Goal: Task Accomplishment & Management: Complete application form

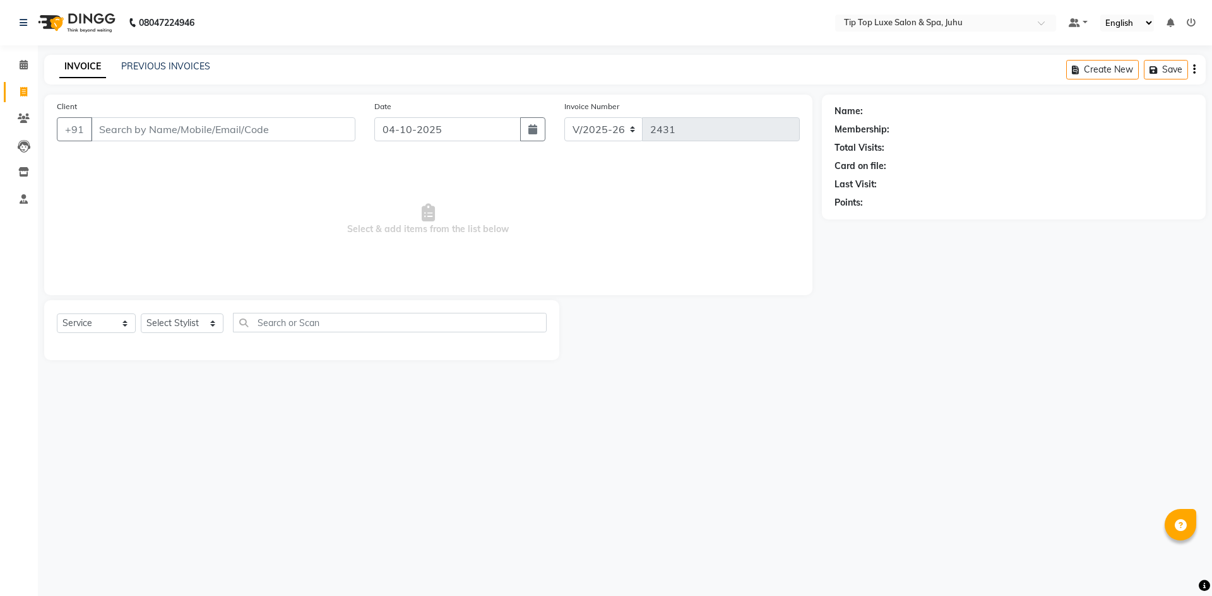
select select "8298"
select select "service"
click at [244, 129] on input "Client" at bounding box center [223, 129] width 264 height 24
click at [256, 131] on input "Client" at bounding box center [223, 129] width 264 height 24
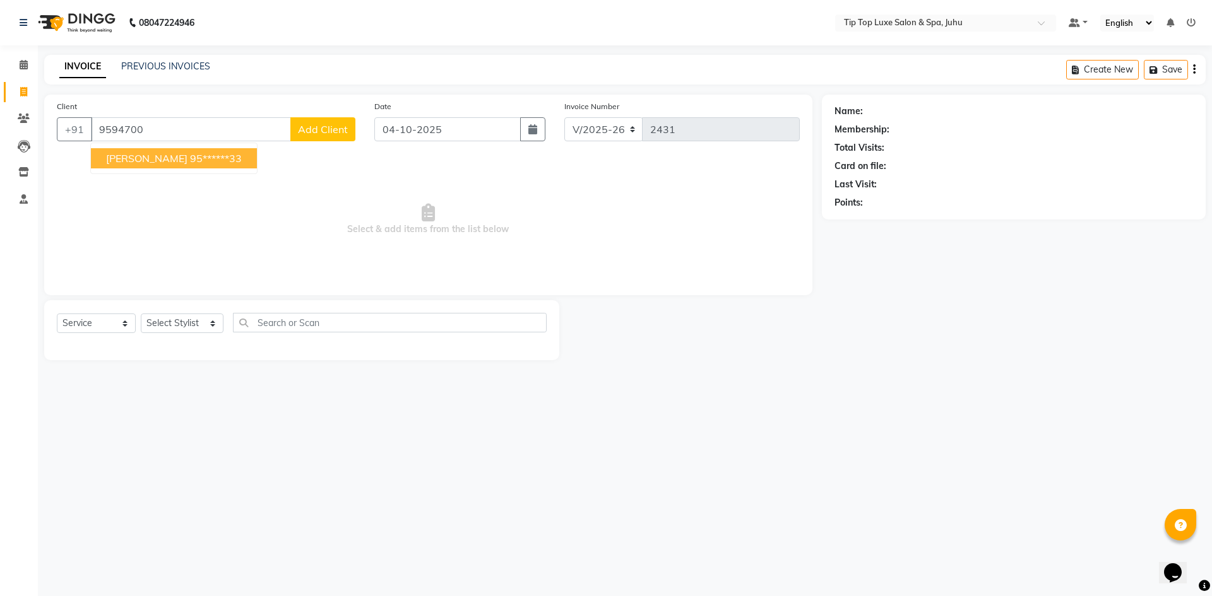
click at [163, 158] on span "[PERSON_NAME]" at bounding box center [146, 158] width 81 height 13
type input "95******33"
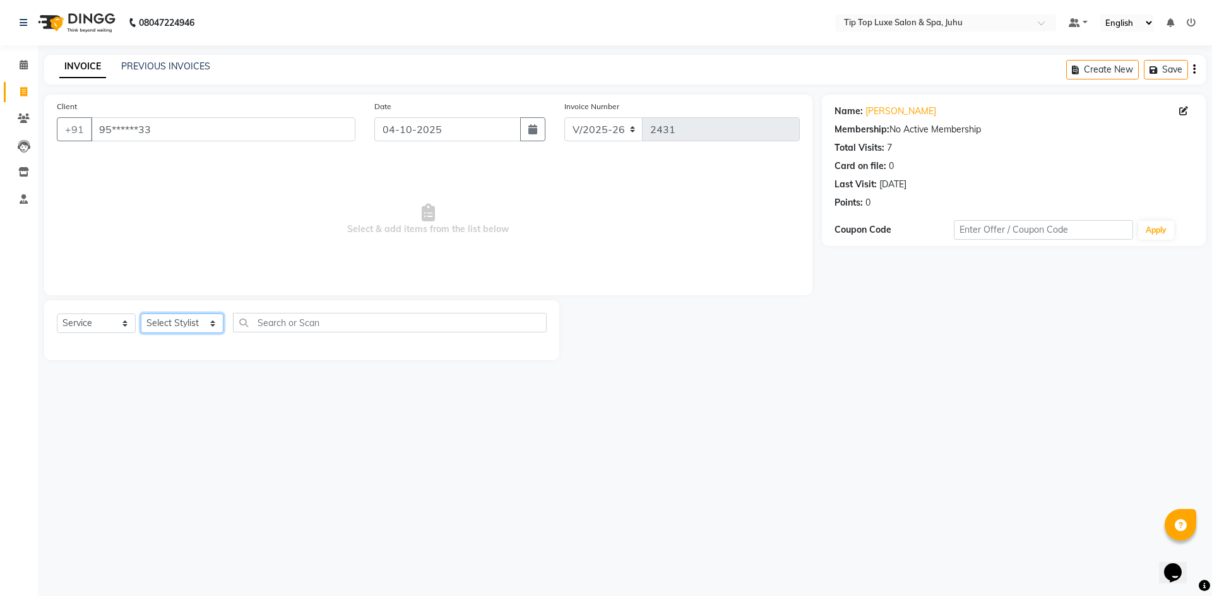
click at [166, 321] on select "Select Stylist [PERSON_NAME] admin [PERSON_NAME] creado ANAO [PERSON_NAME] Jyot…" at bounding box center [182, 324] width 83 height 20
select select "82307"
click at [141, 314] on select "Select Stylist [PERSON_NAME] admin [PERSON_NAME] creado ANAO [PERSON_NAME] Jyot…" at bounding box center [182, 324] width 83 height 20
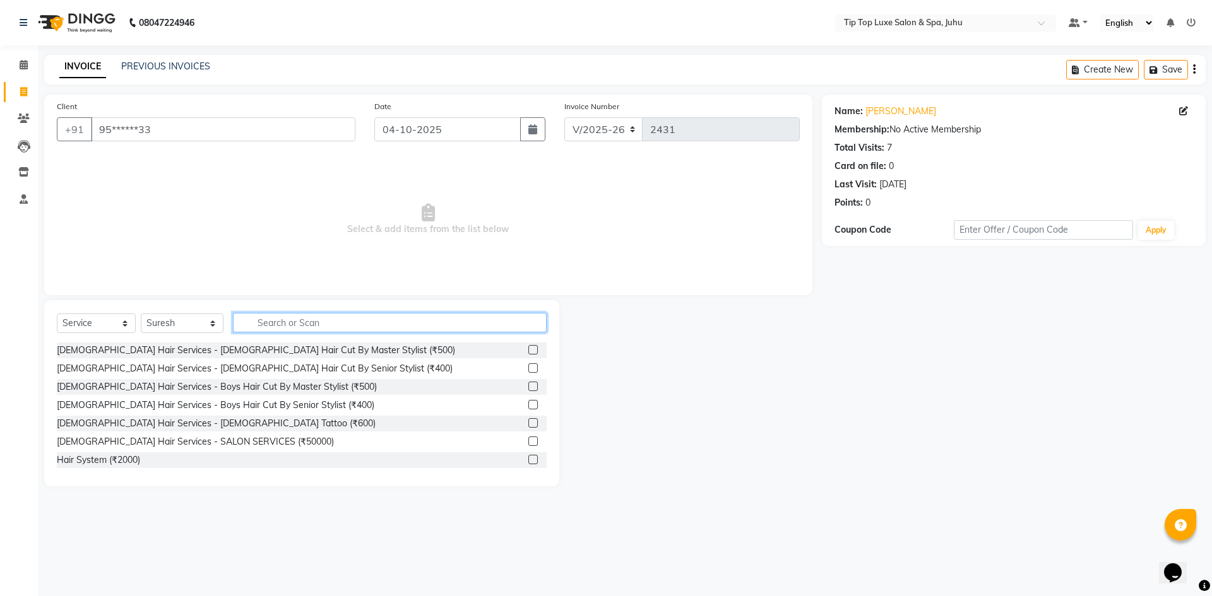
click at [304, 322] on input "text" at bounding box center [390, 323] width 314 height 20
click at [528, 348] on label at bounding box center [532, 349] width 9 height 9
click at [528, 348] on input "checkbox" at bounding box center [532, 350] width 8 height 8
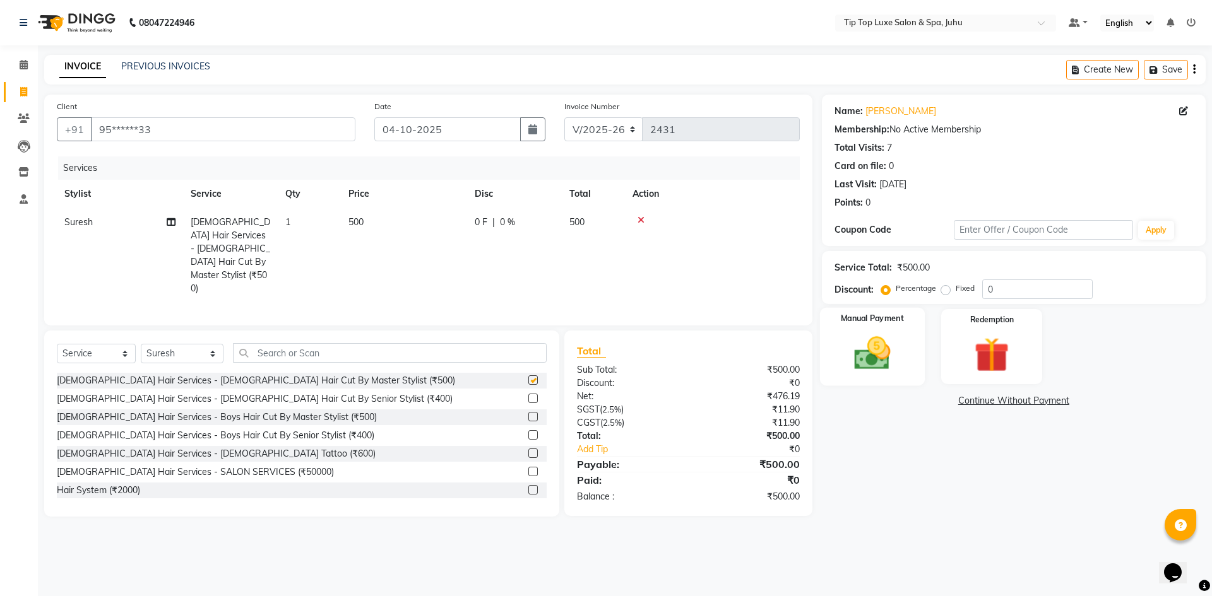
checkbox input "false"
click at [867, 370] on img at bounding box center [871, 354] width 59 height 42
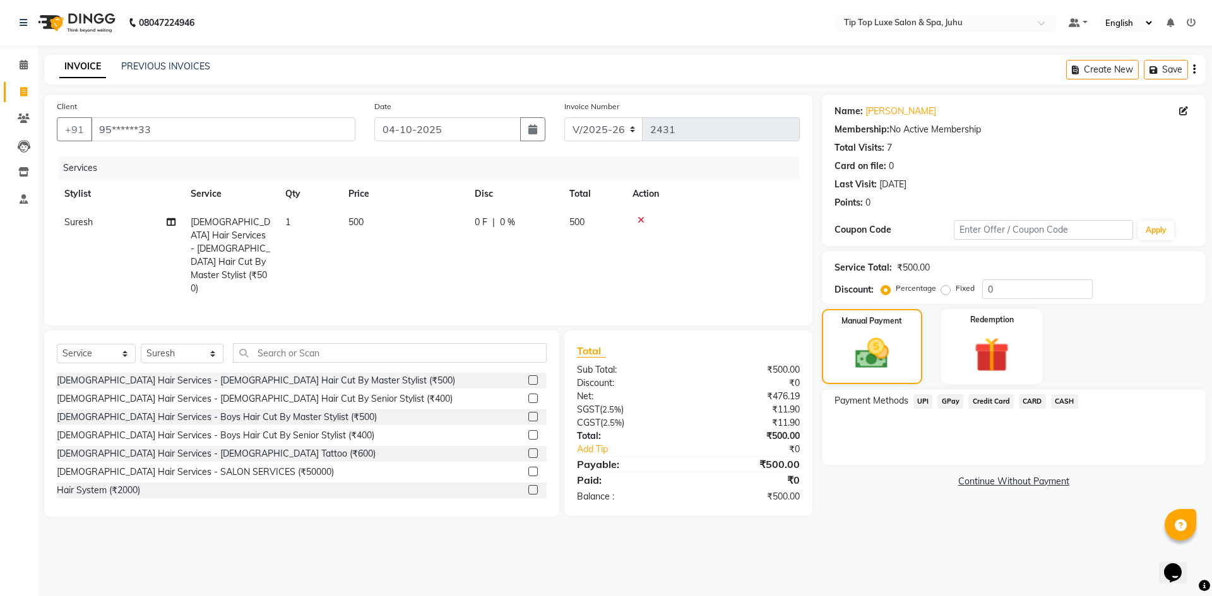
click at [1031, 398] on span "CARD" at bounding box center [1032, 401] width 27 height 15
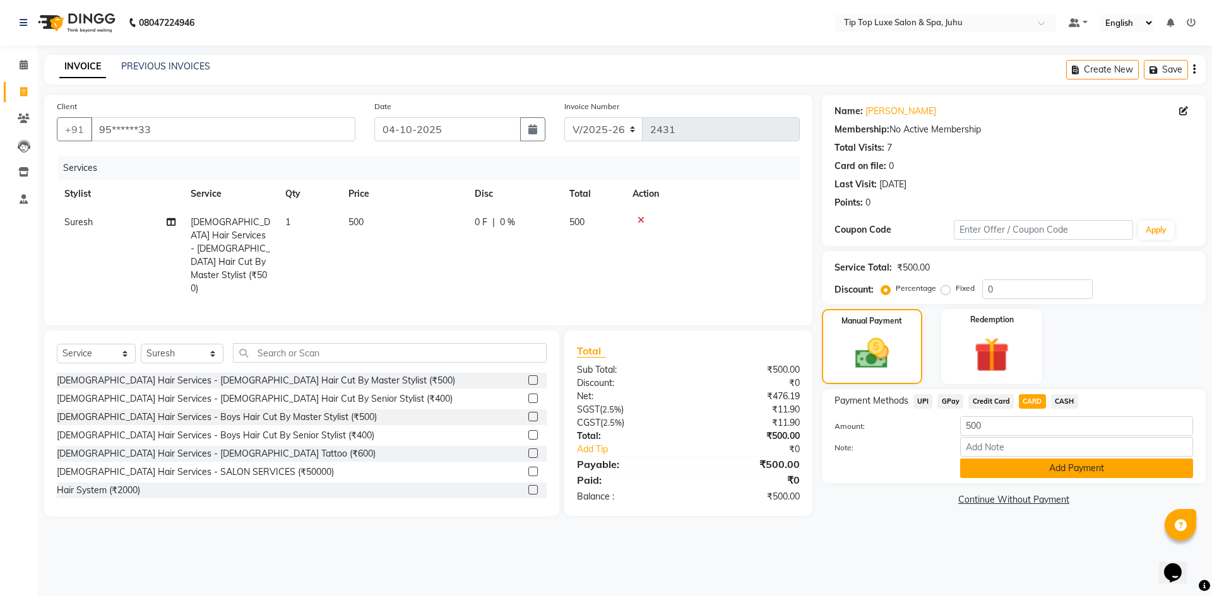
click at [1039, 470] on button "Add Payment" at bounding box center [1076, 469] width 233 height 20
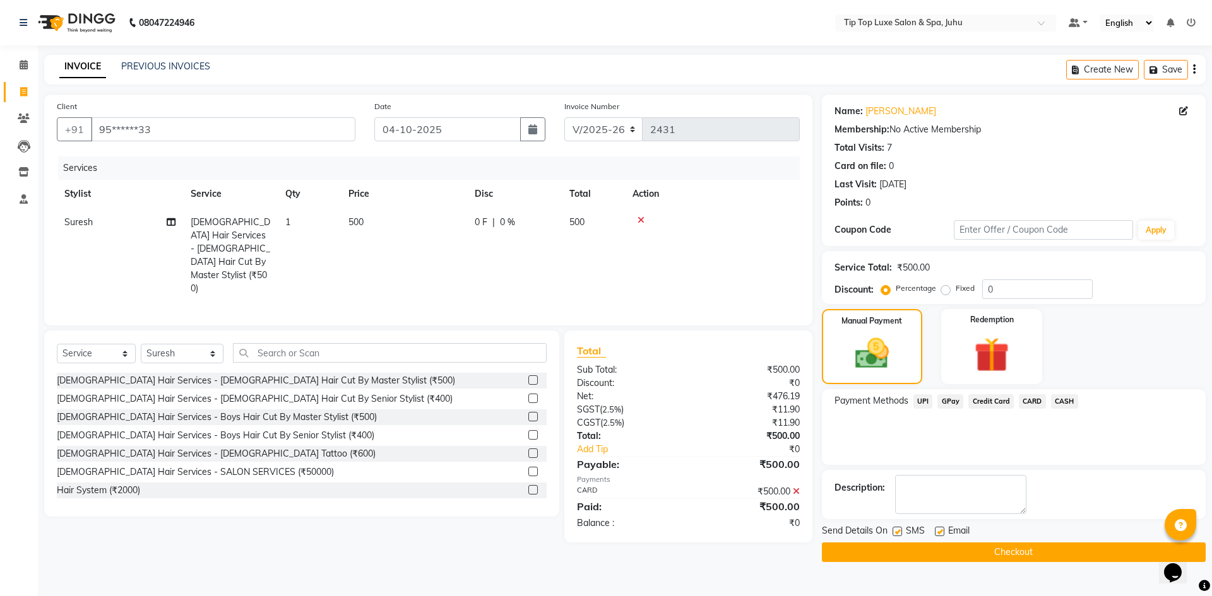
click at [1027, 551] on button "Checkout" at bounding box center [1014, 553] width 384 height 20
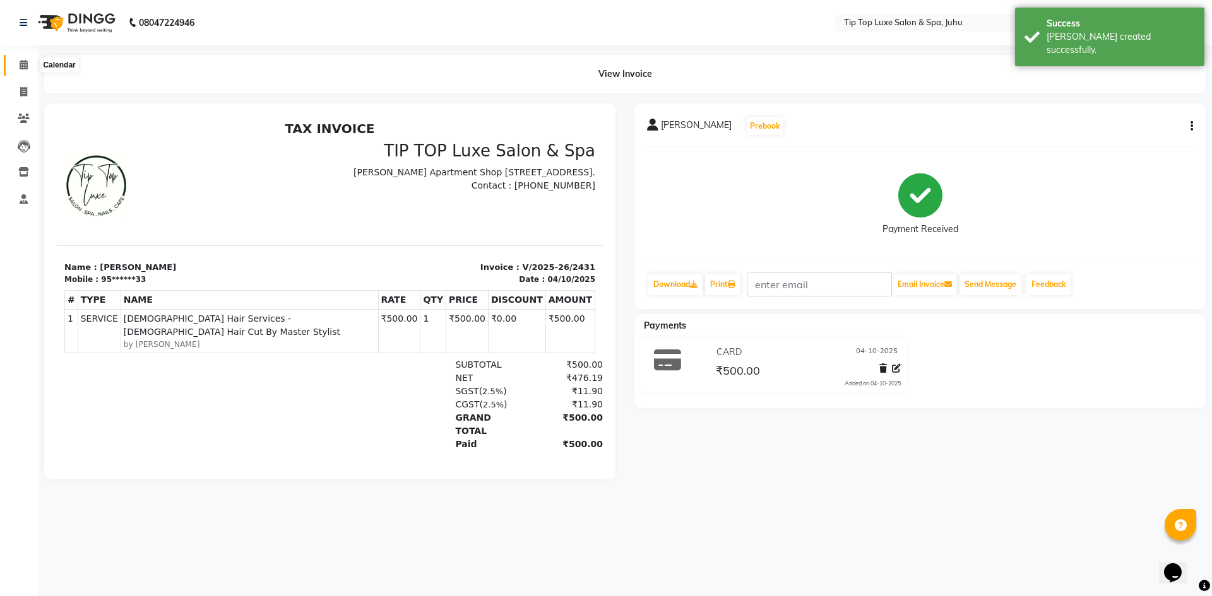
click at [23, 60] on icon at bounding box center [24, 64] width 8 height 9
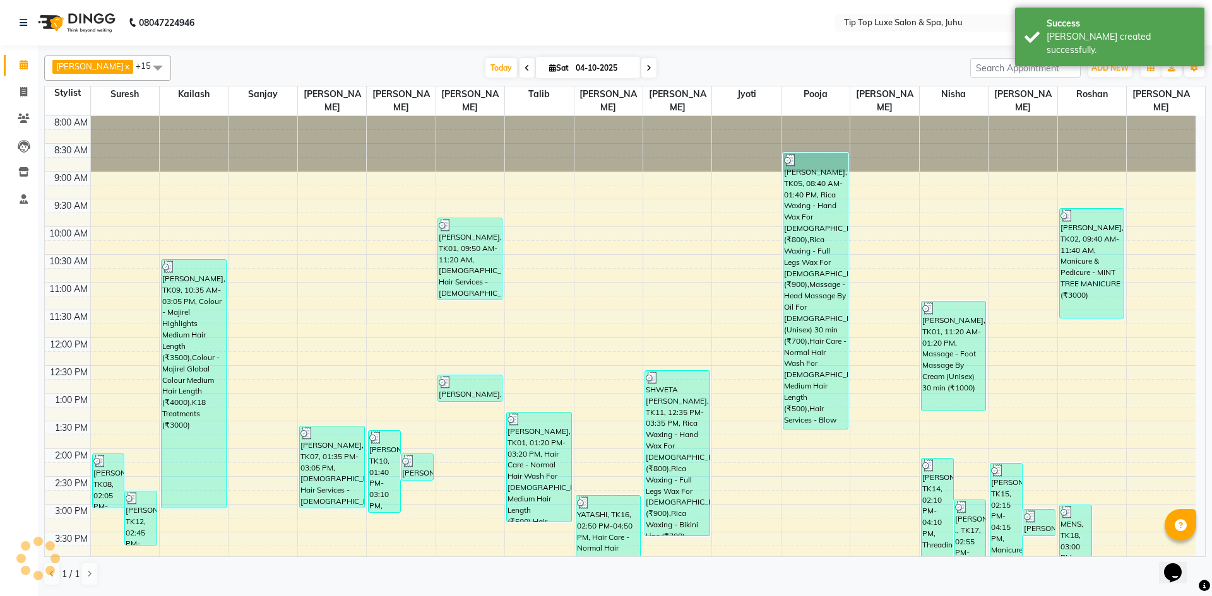
scroll to position [244, 0]
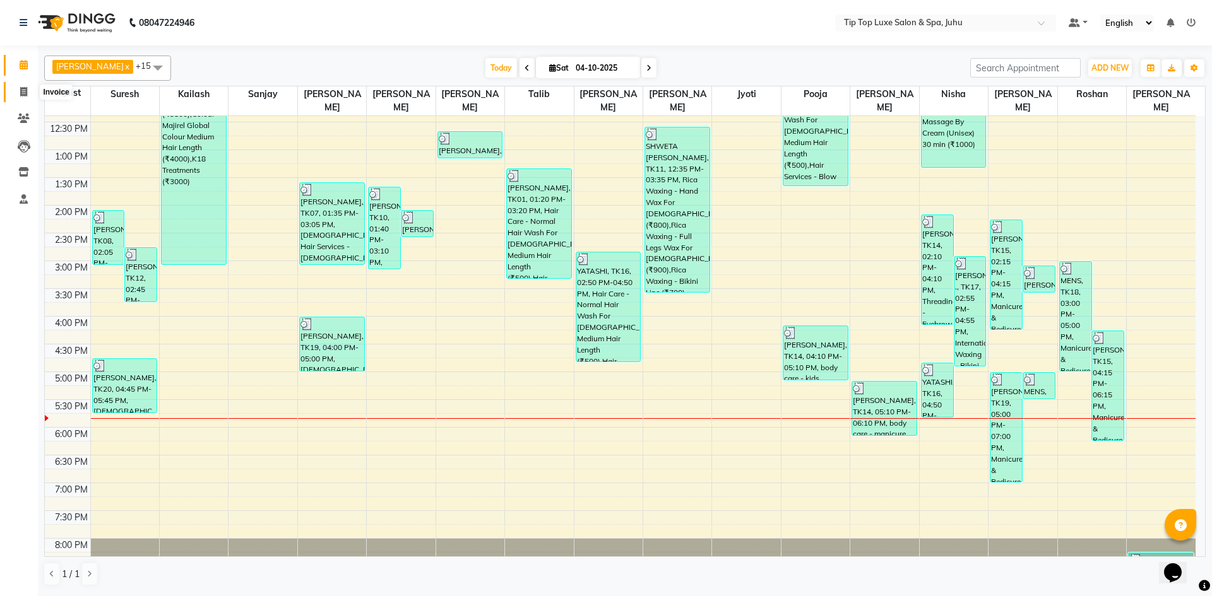
click at [24, 92] on icon at bounding box center [23, 91] width 7 height 9
select select "service"
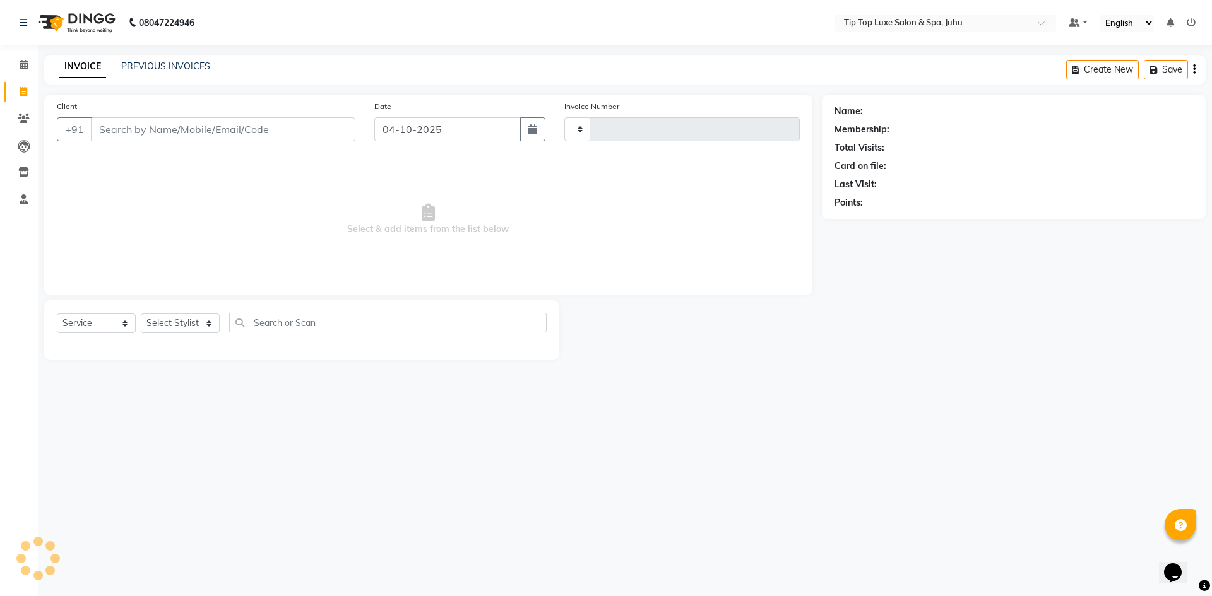
type input "2432"
select select "8298"
click at [144, 126] on input "Client" at bounding box center [223, 129] width 264 height 24
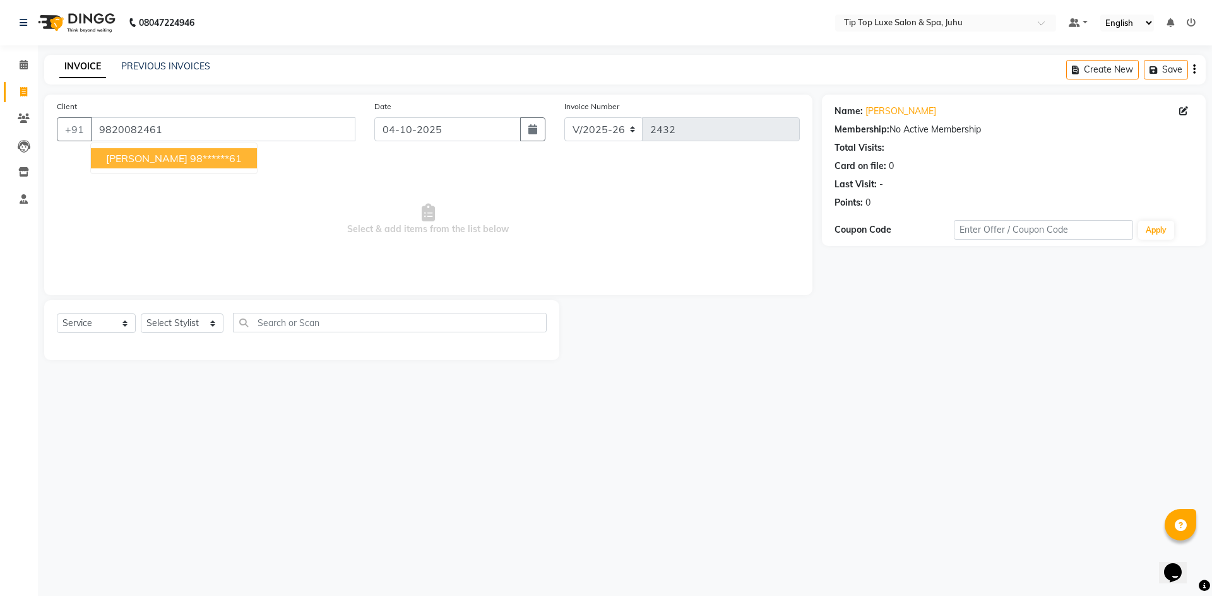
click at [190, 158] on ngb-highlight "98******61" at bounding box center [216, 158] width 52 height 13
type input "98******61"
click at [188, 328] on select "Select Stylist [PERSON_NAME] admin [PERSON_NAME] creado ANAO [PERSON_NAME] Jyot…" at bounding box center [182, 324] width 83 height 20
select select "82313"
click at [141, 314] on select "Select Stylist [PERSON_NAME] admin [PERSON_NAME] creado ANAO [PERSON_NAME] Jyot…" at bounding box center [182, 324] width 83 height 20
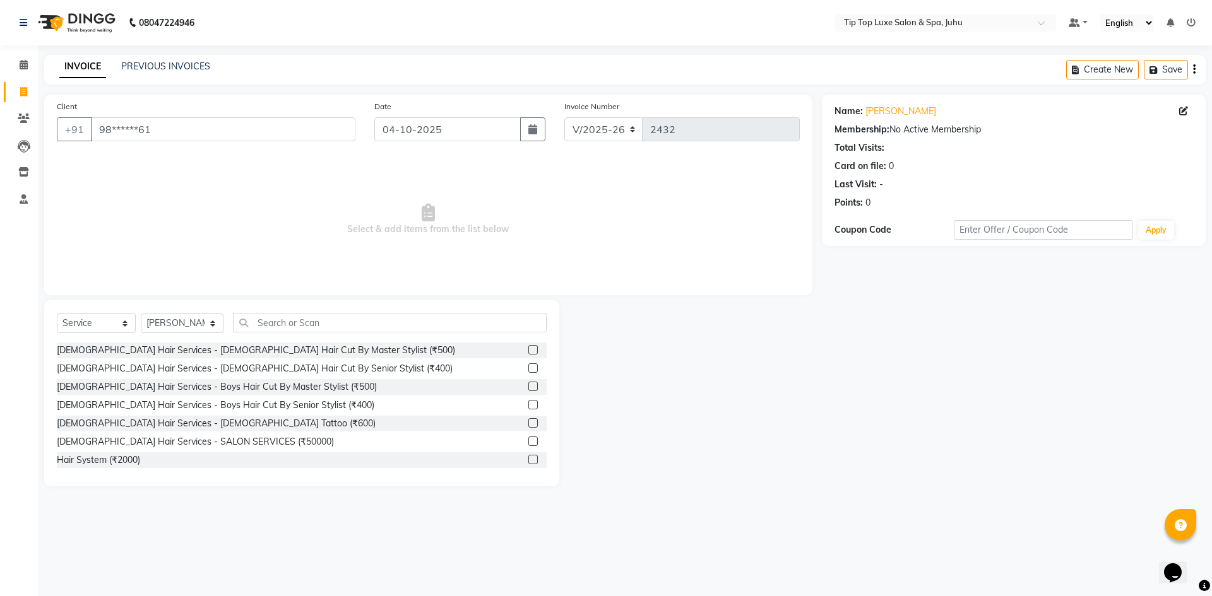
click at [528, 365] on label at bounding box center [532, 367] width 9 height 9
click at [528, 365] on input "checkbox" at bounding box center [532, 369] width 8 height 8
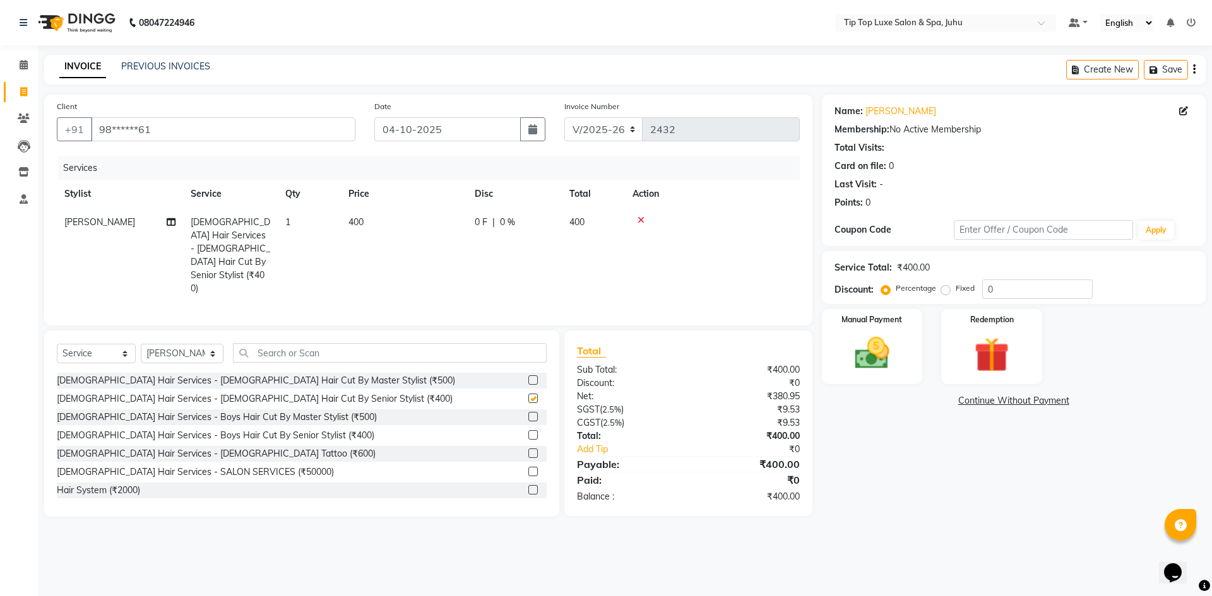
checkbox input "false"
click at [859, 350] on img at bounding box center [871, 354] width 59 height 42
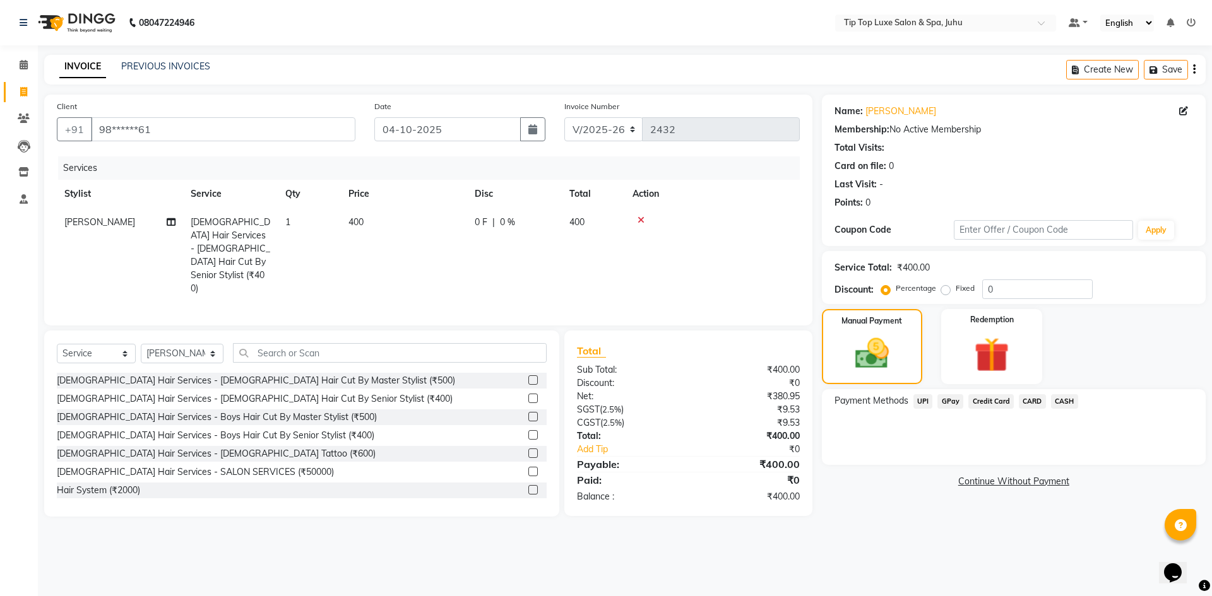
click at [922, 403] on span "UPI" at bounding box center [923, 401] width 20 height 15
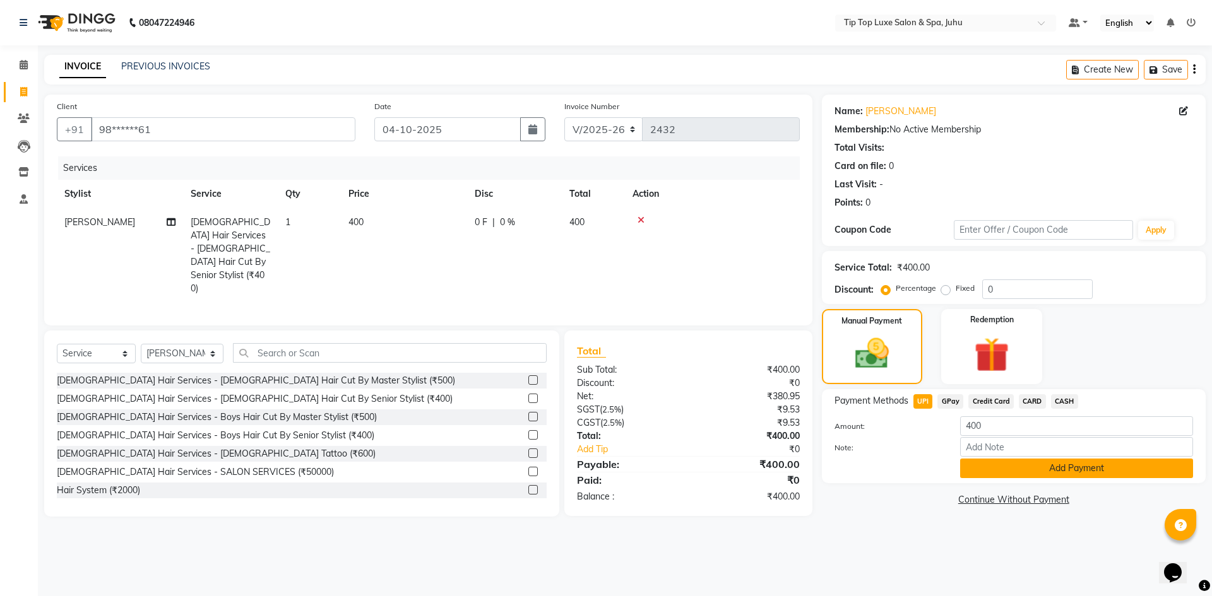
click at [978, 468] on button "Add Payment" at bounding box center [1076, 469] width 233 height 20
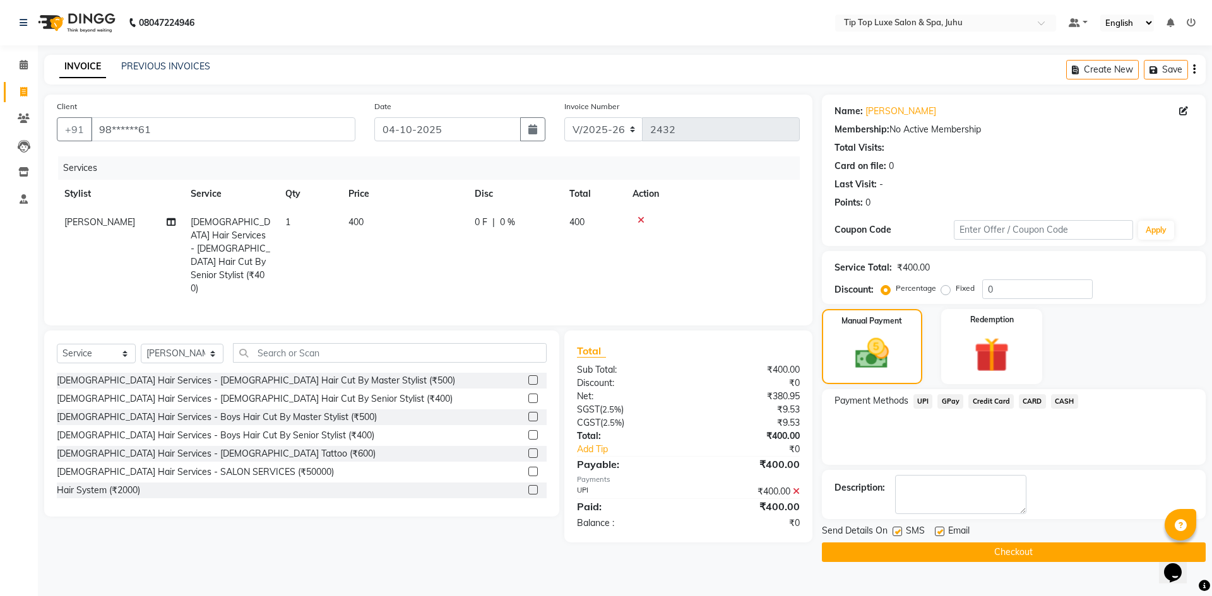
click at [971, 552] on button "Checkout" at bounding box center [1014, 553] width 384 height 20
